Goal: Find specific page/section: Find specific page/section

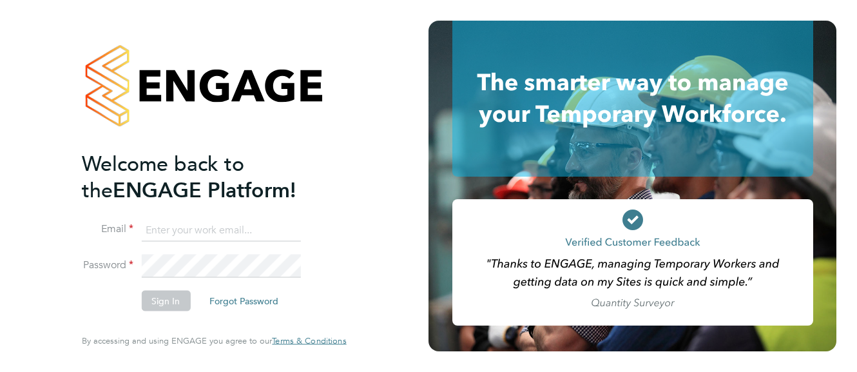
type input "[PERSON_NAME][EMAIL_ADDRESS][DOMAIN_NAME]"
click at [148, 296] on button "Sign In" at bounding box center [165, 301] width 49 height 21
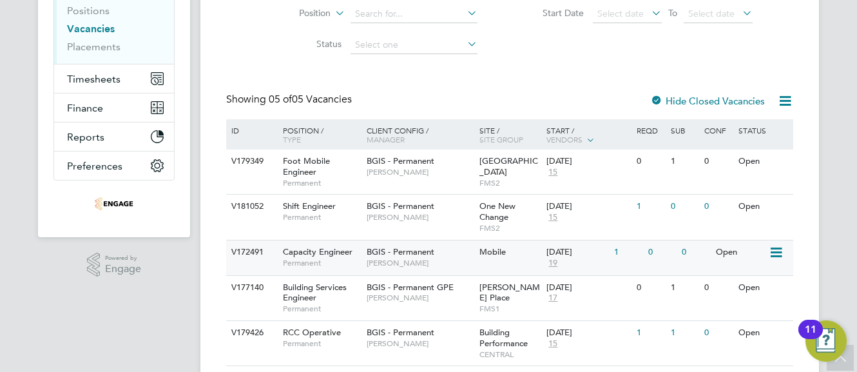
scroll to position [193, 0]
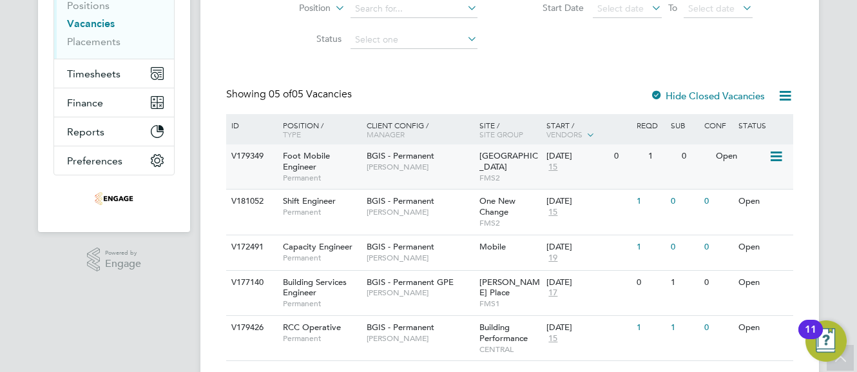
click at [318, 150] on div "Foot Mobile Engineer Permanent" at bounding box center [318, 166] width 90 height 44
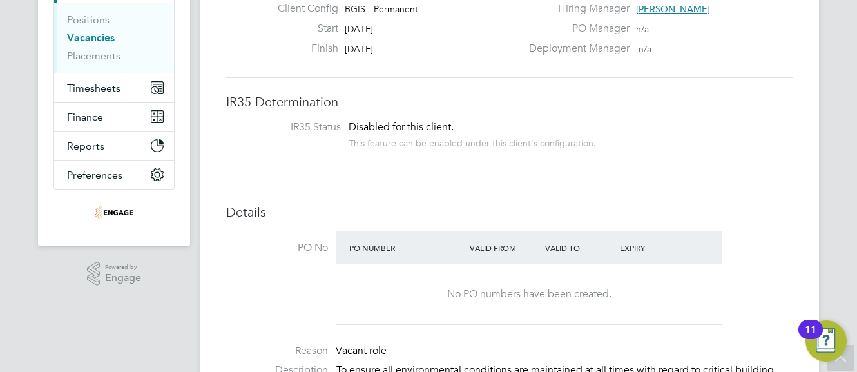
scroll to position [110, 0]
